Goal: Use online tool/utility: Use online tool/utility

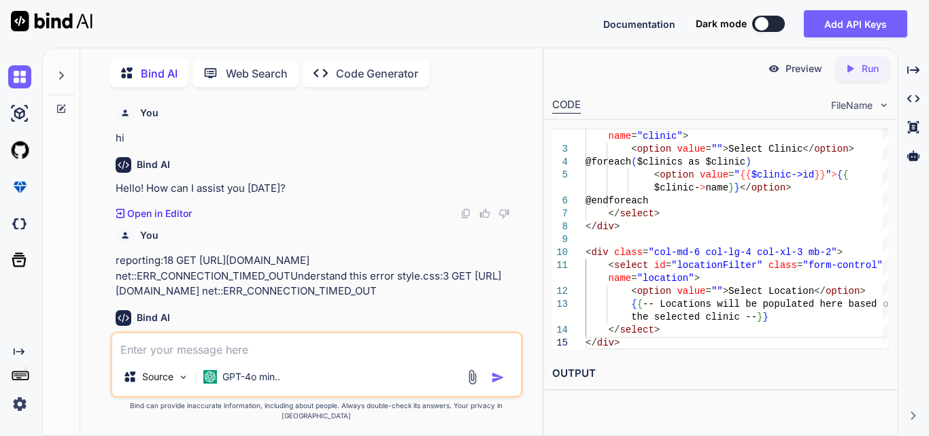
scroll to position [0, 4]
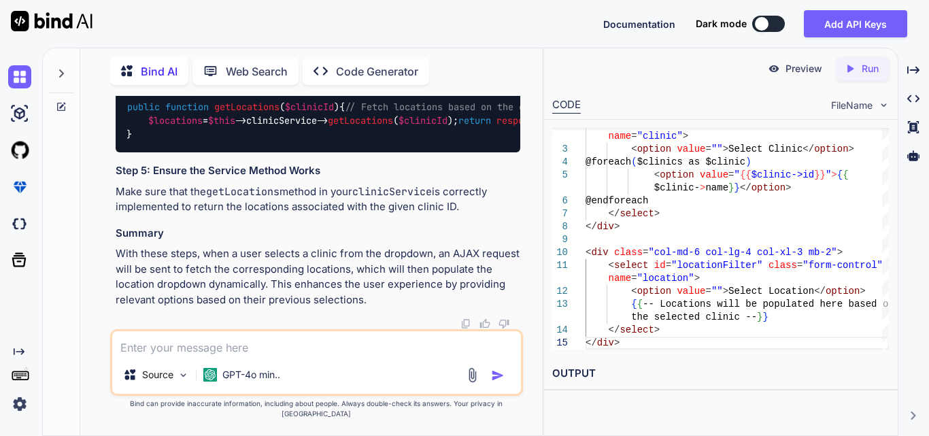
type textarea "x"
type textarea "$allIvrStatus = MasterStatus::select('name')->where(type = 'ivr')"
type textarea "x"
type textarea "$allIvrStatus = MasterStatus::select('name')->where(type = 'ivr')"
type textarea "x"
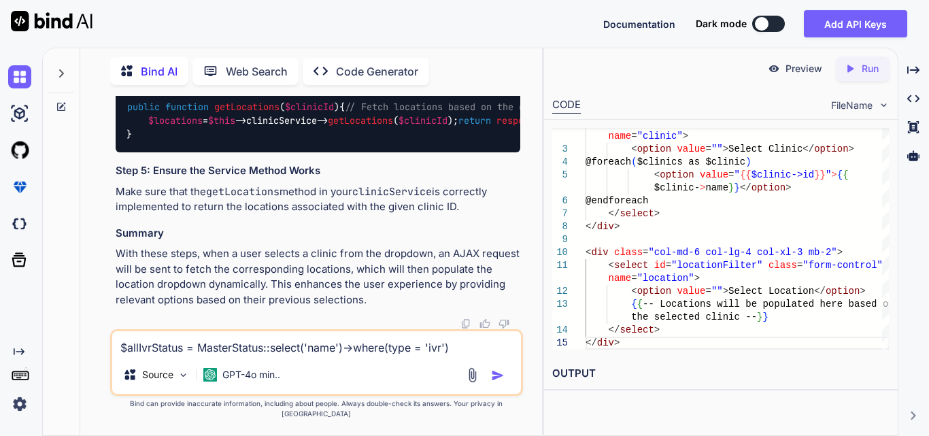
type textarea "$allIvrStatus = MasterStatus::select('name')->where(type = 'ivr') c"
type textarea "x"
type textarea "$allIvrStatus = MasterStatus::select('name')->where(type = 'ivr') co"
type textarea "x"
type textarea "$allIvrStatus = MasterStatus::select('name')->where(type = 'ivr') cor"
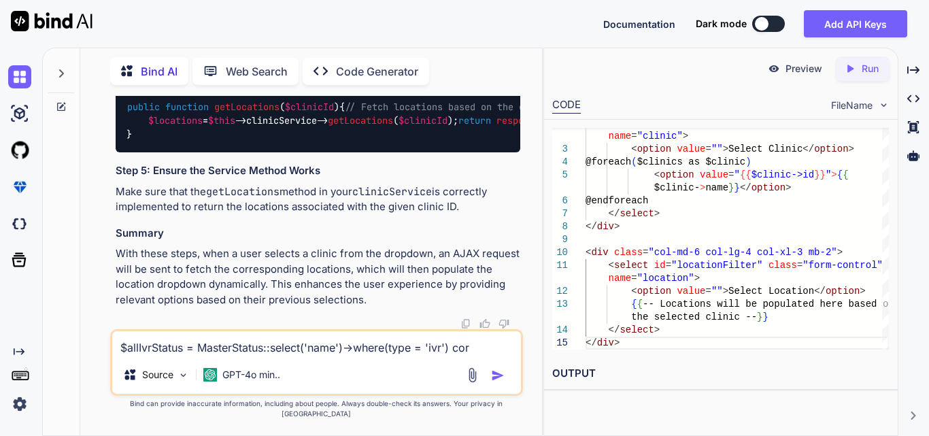
type textarea "x"
type textarea "$allIvrStatus = MasterStatus::select('name')->where(type = 'ivr') corr"
type textarea "x"
type textarea "$allIvrStatus = MasterStatus::select('name')->where(type = 'ivr') corre"
type textarea "x"
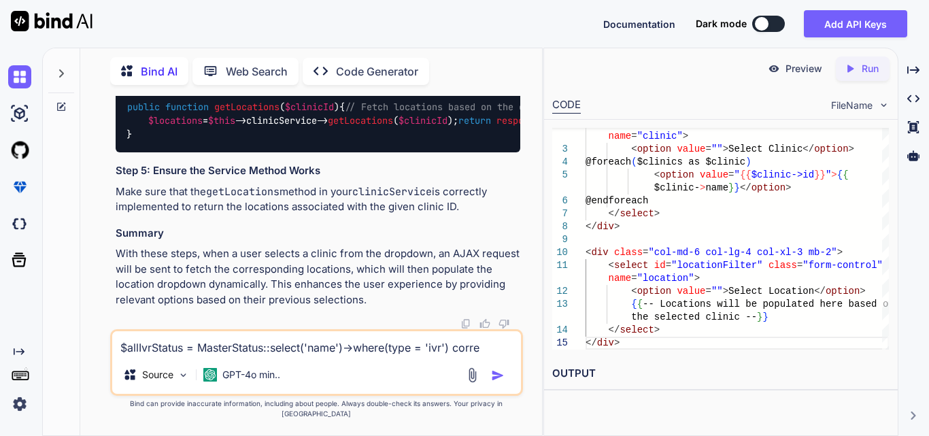
type textarea "$allIvrStatus = MasterStatus::select('name')->where(type = 'ivr') correc"
type textarea "x"
type textarea "$allIvrStatus = MasterStatus::select('name')->where(type = 'ivr') correct"
type textarea "x"
type textarea "$allIvrStatus = MasterStatus::select('name')->where(type = 'ivr') correct"
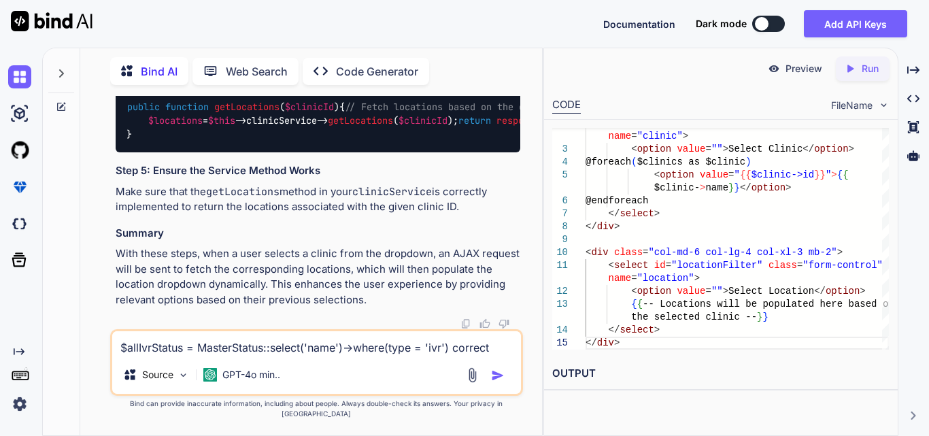
type textarea "x"
type textarea "$allIvrStatus = MasterStatus::select('name')->where(type = 'ivr') correct t"
type textarea "x"
type textarea "$allIvrStatus = MasterStatus::select('name')->where(type = 'ivr') correct th"
type textarea "x"
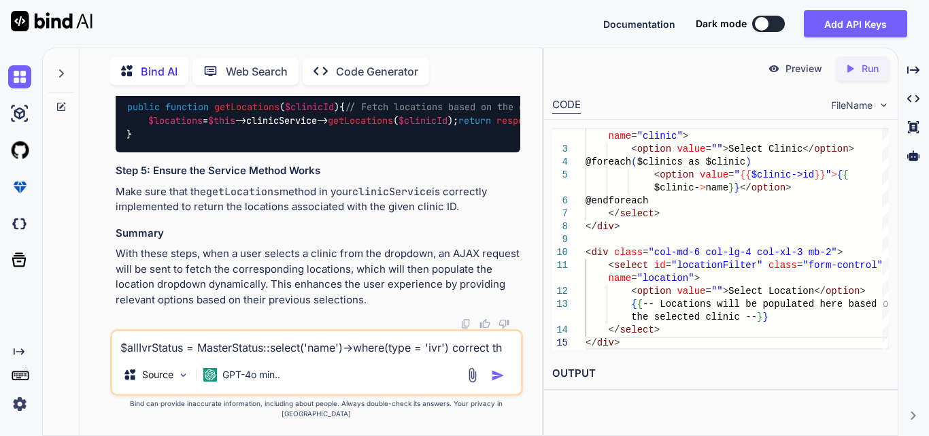
type textarea "$allIvrStatus = MasterStatus::select('name')->where(type = 'ivr') correct thi"
type textarea "x"
type textarea "$allIvrStatus = MasterStatus::select('name')->where(type = 'ivr') correct this"
type textarea "x"
type textarea "$allIvrStatus = MasterStatus::select('name')->where(type = 'ivr') correct this"
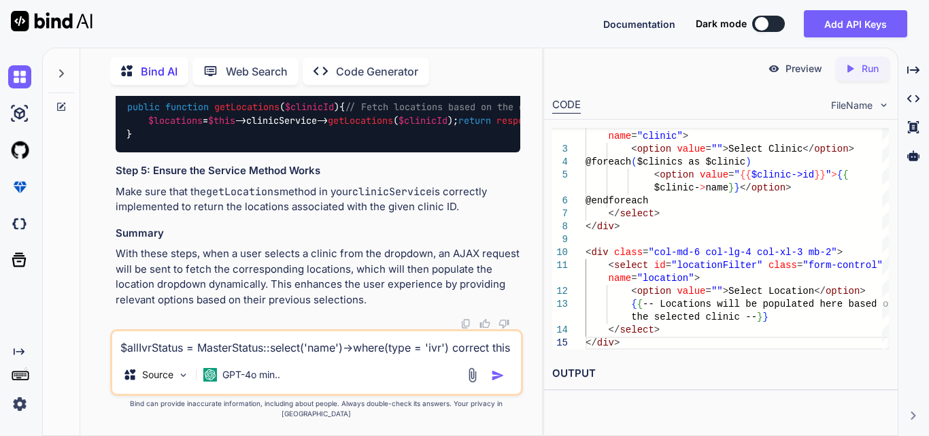
type textarea "x"
type textarea "$allIvrStatus = MasterStatus::select('name')->where(type = 'ivr') correct this q"
type textarea "x"
type textarea "$allIvrStatus = MasterStatus::select('name')->where(type = 'ivr') correct this …"
type textarea "x"
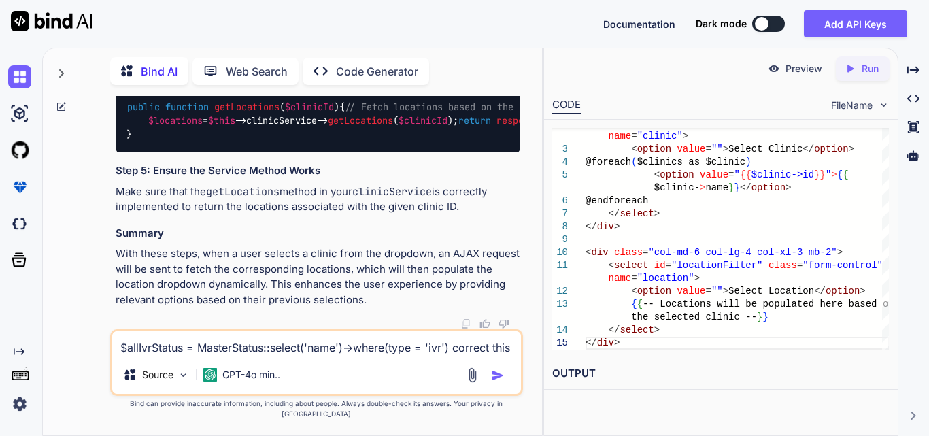
type textarea "$allIvrStatus = MasterStatus::select('name')->where(type = 'ivr') correct this …"
type textarea "x"
type textarea "$allIvrStatus = MasterStatus::select('name')->where(type = 'ivr') correct this …"
type textarea "x"
type textarea "$allIvrStatus = MasterStatus::select('name')->where(type = 'ivr') correct this …"
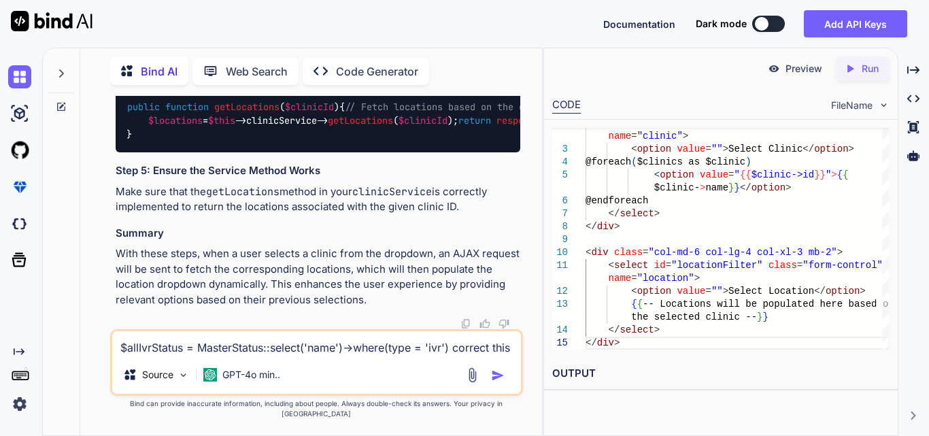
type textarea "x"
type textarea "$allIvrStatus = MasterStatus::select('name')->where(type = 'ivr') correct this …"
type textarea "x"
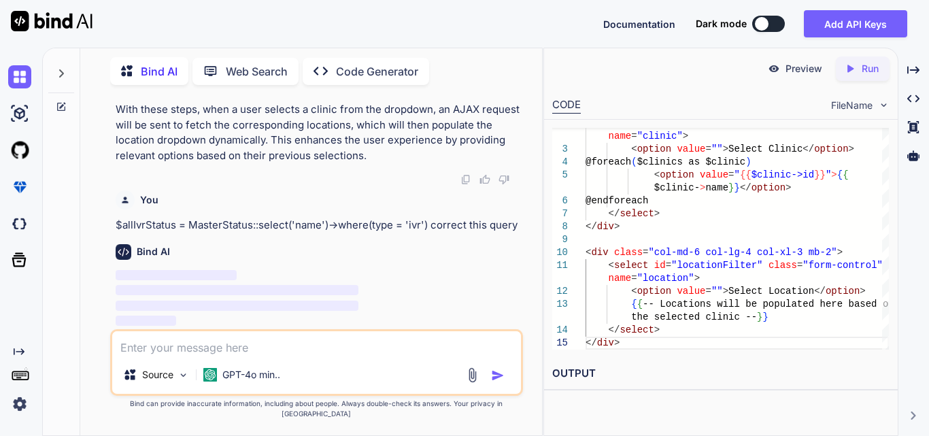
scroll to position [84769, 0]
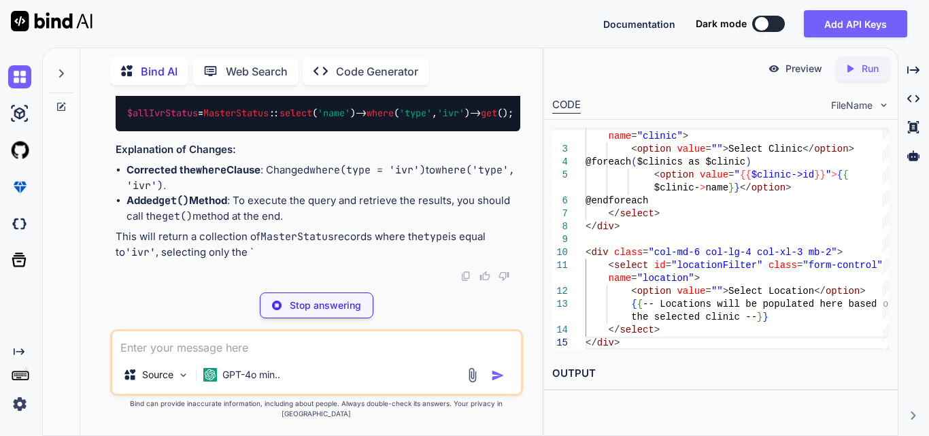
type textarea "x"
type textarea "$allIvrStatus = MasterStatus::select('name')->where('type', 'ivr')->get();"
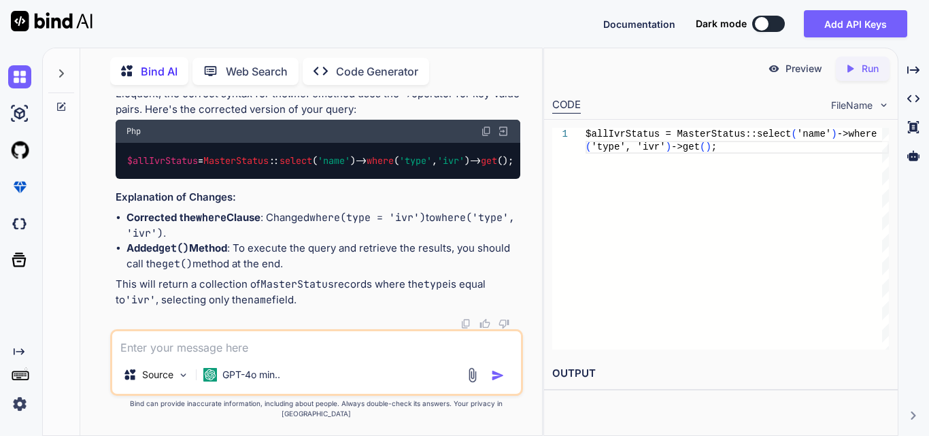
scroll to position [84967, 0]
click at [485, 137] on img at bounding box center [486, 131] width 11 height 11
click at [253, 340] on div "Source GPT-4o min.." at bounding box center [316, 362] width 413 height 67
click at [253, 356] on textarea at bounding box center [316, 343] width 409 height 24
paste textarea "$allIvrStatus = MasterStatus::select('name')->where('type', 'ivr')->get();"
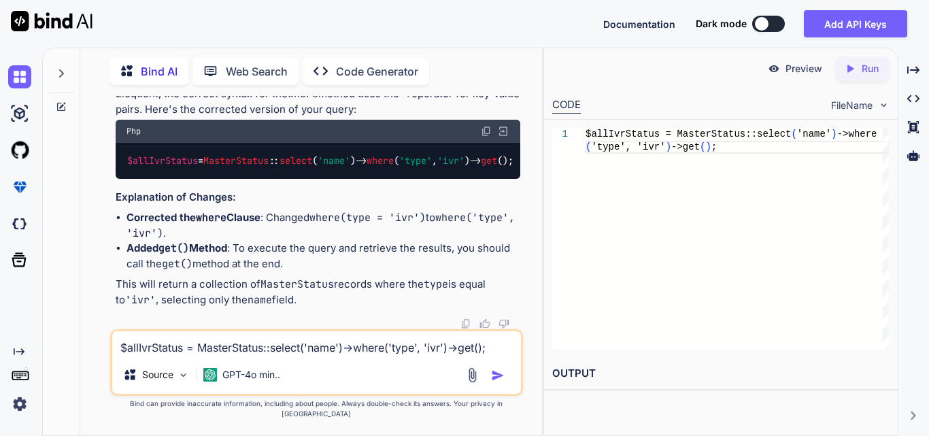
click at [477, 356] on textarea "$allIvrStatus = MasterStatus::select('name')->where('type', 'ivr')->get();" at bounding box center [316, 343] width 409 height 24
paste textarea "<div class="col-md-6 col-lg-4 col-xl-3 mb-2"> <select id="statusFilter" class="…"
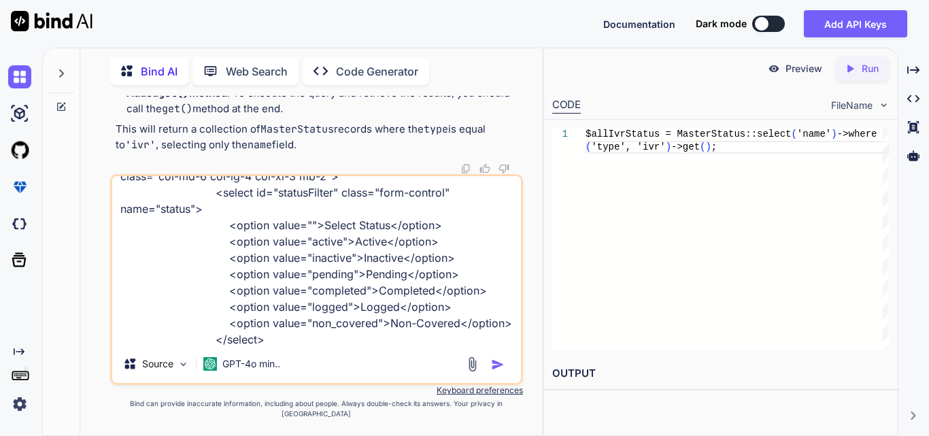
type textarea "$allIvrStatus = MasterStatus::select('name')->where('type', 'ivr')->get(); <div…"
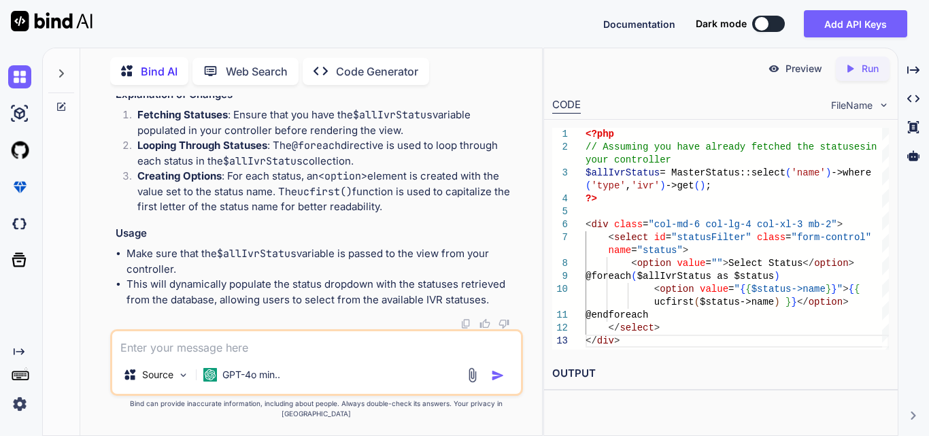
scroll to position [85543, 0]
drag, startPoint x: 186, startPoint y: 191, endPoint x: 493, endPoint y: 186, distance: 307.6
copy code "< option value =" {{ $status ->name }} ">{{ ucfirst( $status ->name) }}</option>"
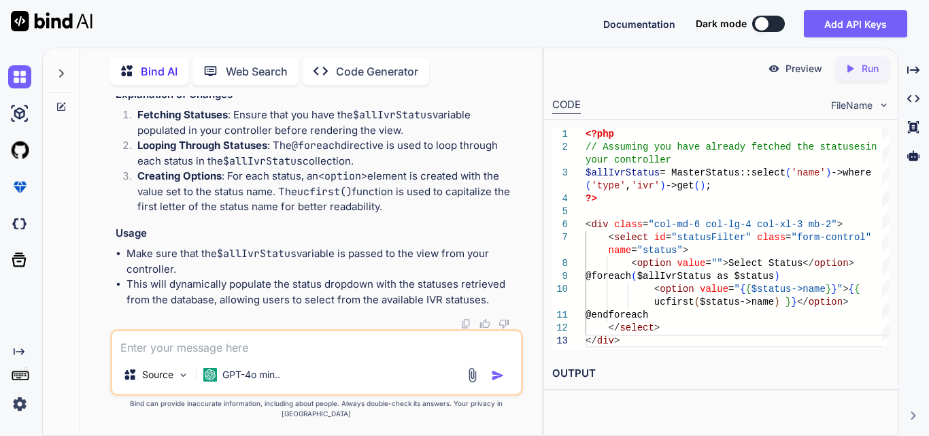
drag, startPoint x: 165, startPoint y: 173, endPoint x: 197, endPoint y: 197, distance: 40.4
copy code "@ foreach ($ allIvrStatus as $ status ) < option value =" {{ $status ->name }} …"
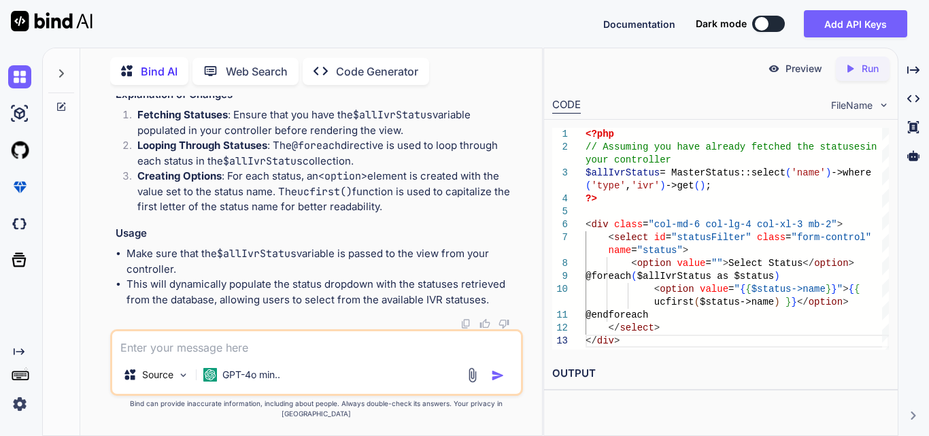
scroll to position [84454, 0]
drag, startPoint x: 314, startPoint y: 317, endPoint x: 145, endPoint y: 232, distance: 189.6
drag, startPoint x: 133, startPoint y: 225, endPoint x: 207, endPoint y: 246, distance: 77.1
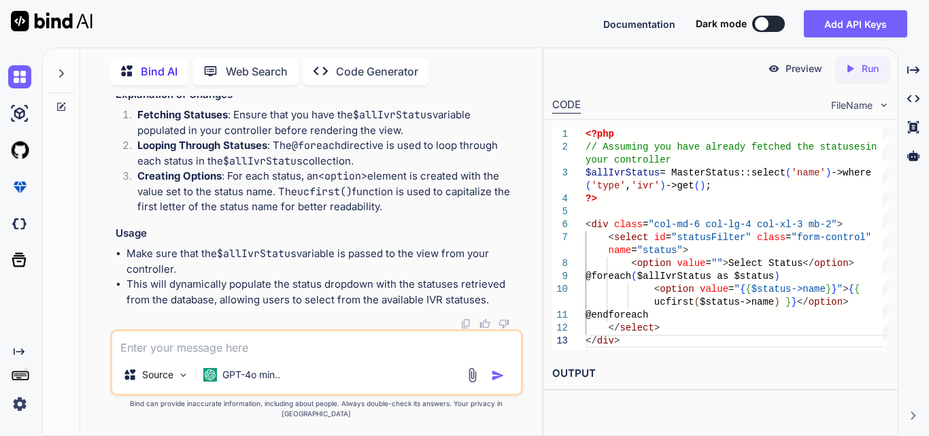
drag, startPoint x: 152, startPoint y: 274, endPoint x: 400, endPoint y: 267, distance: 247.8
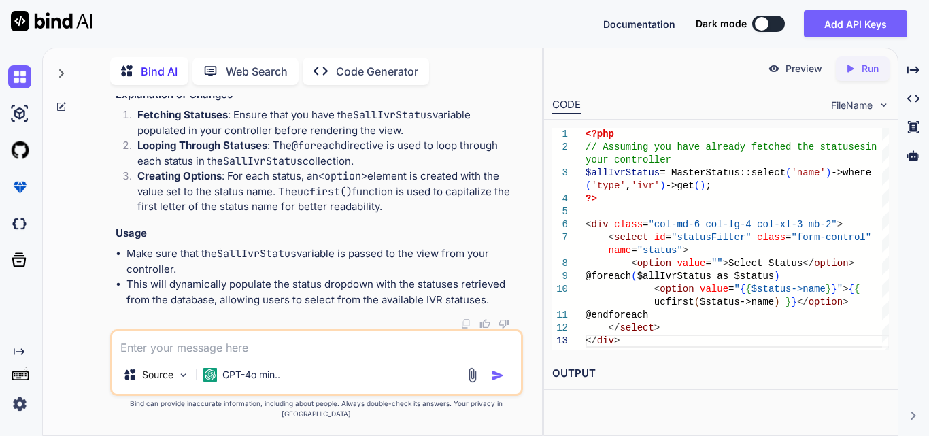
drag, startPoint x: 162, startPoint y: 219, endPoint x: 366, endPoint y: 219, distance: 204.1
drag, startPoint x: 137, startPoint y: 135, endPoint x: 304, endPoint y: 290, distance: 227.7
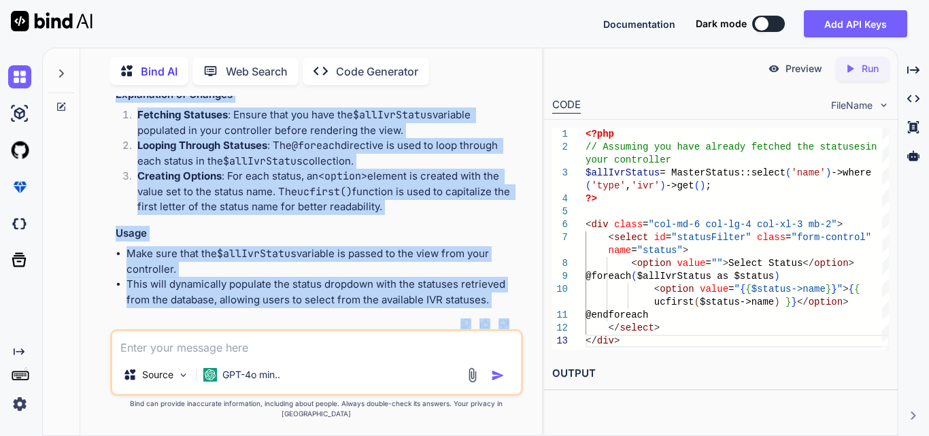
scroll to position [84233, 0]
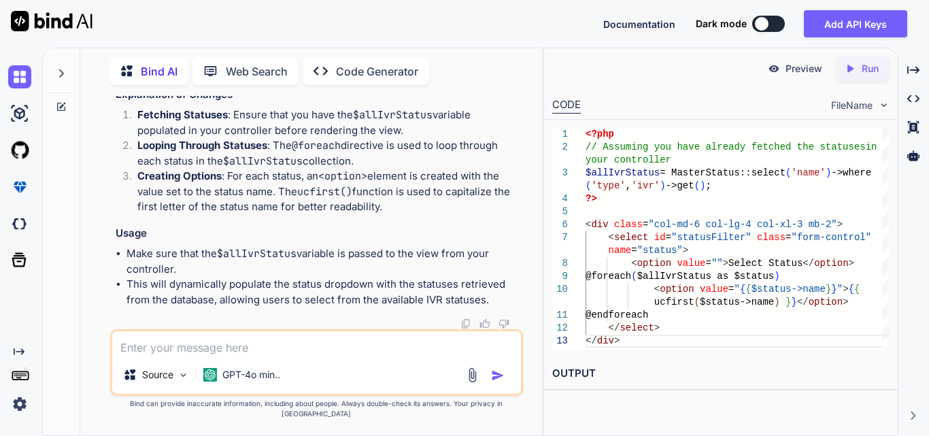
drag, startPoint x: 162, startPoint y: 150, endPoint x: 372, endPoint y: 180, distance: 211.7
copy code "$( '#clinicFilter' ). change ( function ( ) { var clinicId = $( this ). val ();…"
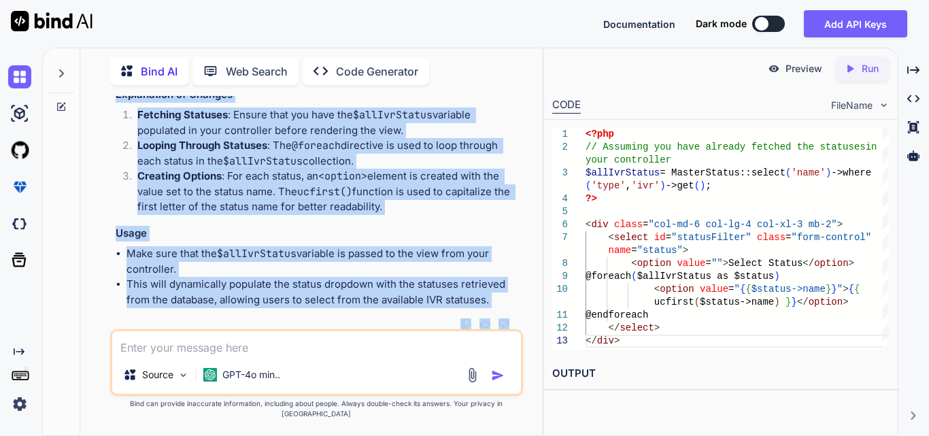
scroll to position [84177, 0]
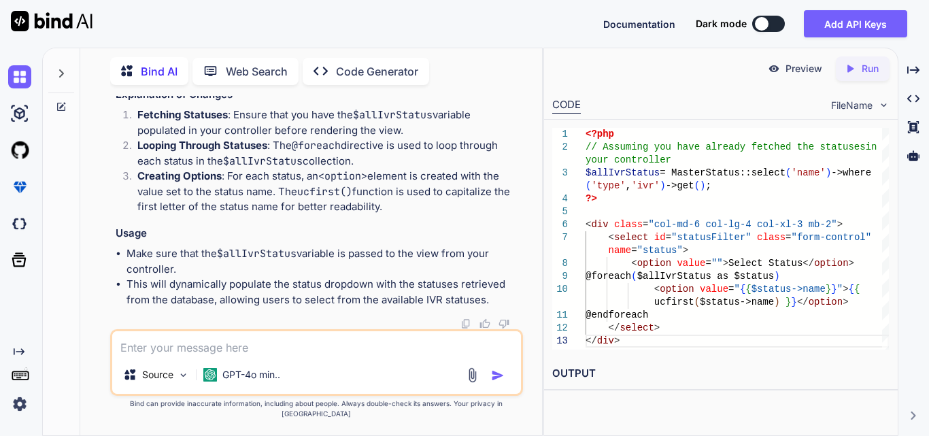
drag, startPoint x: 163, startPoint y: 234, endPoint x: 318, endPoint y: 221, distance: 155.7
